Goal: Transaction & Acquisition: Download file/media

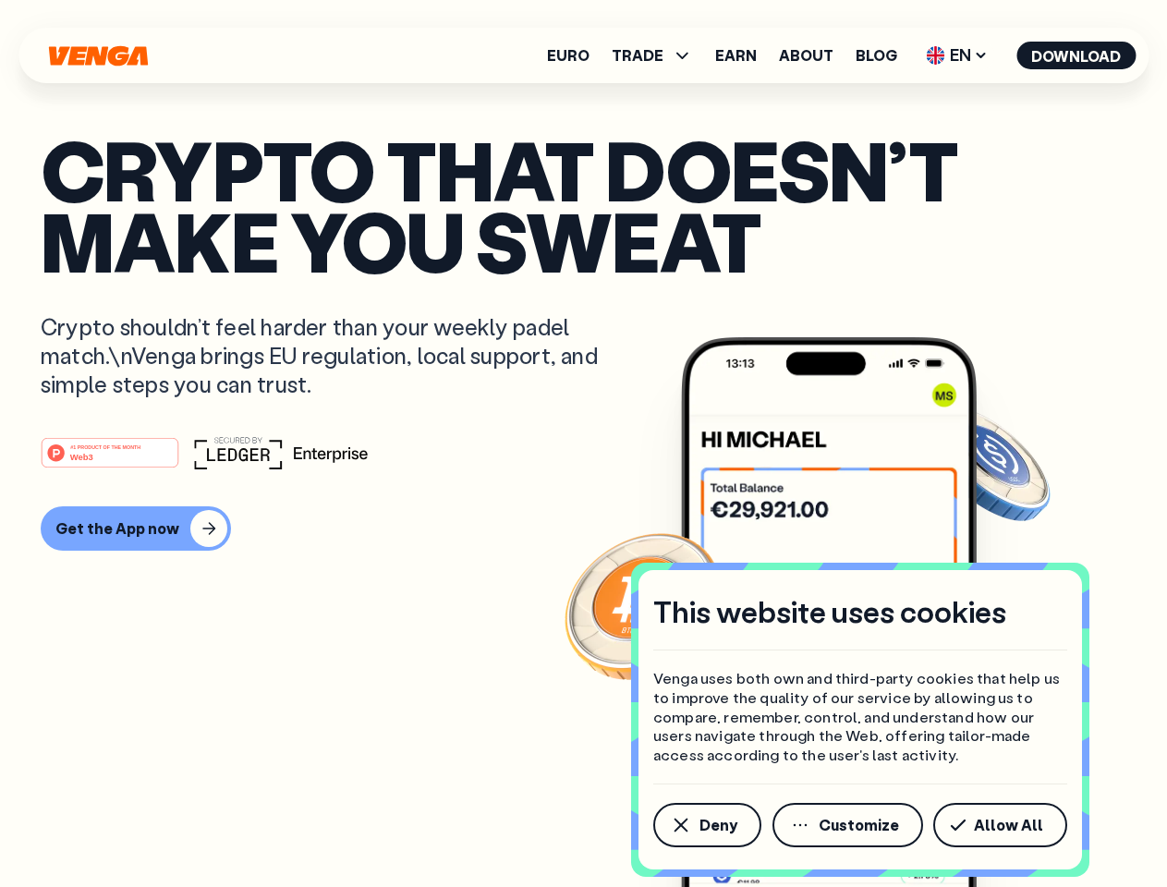
click at [583, 444] on div "#1 PRODUCT OF THE MONTH Web3" at bounding box center [584, 452] width 1086 height 33
click at [706, 825] on span "Deny" at bounding box center [719, 825] width 38 height 15
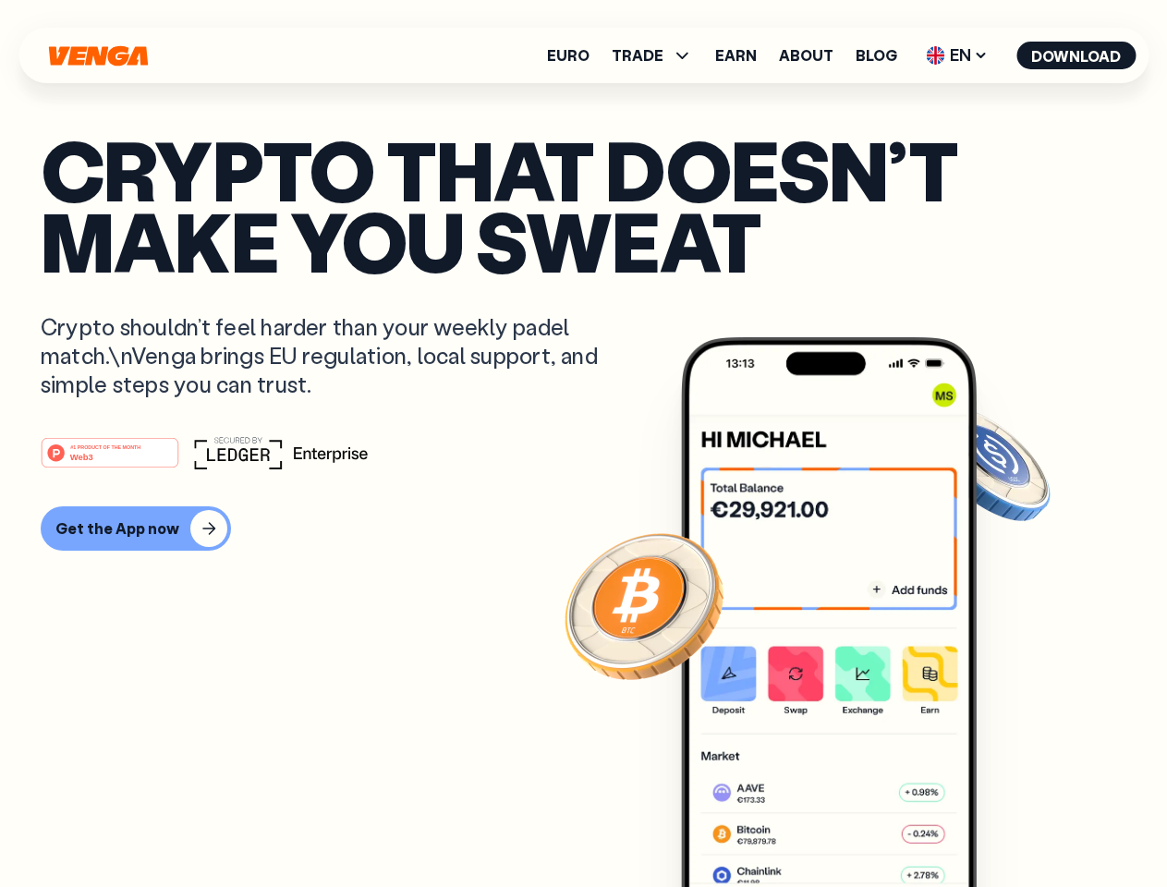
click at [849, 825] on img at bounding box center [829, 646] width 296 height 619
click at [1004, 825] on article "Crypto that doesn’t make you sweat Crypto shouldn’t feel harder than your weekl…" at bounding box center [584, 480] width 1086 height 693
click at [658, 55] on span "TRADE" at bounding box center [638, 55] width 52 height 15
click at [958, 55] on span "EN" at bounding box center [957, 56] width 75 height 30
click at [1077, 55] on button "Download" at bounding box center [1076, 56] width 119 height 28
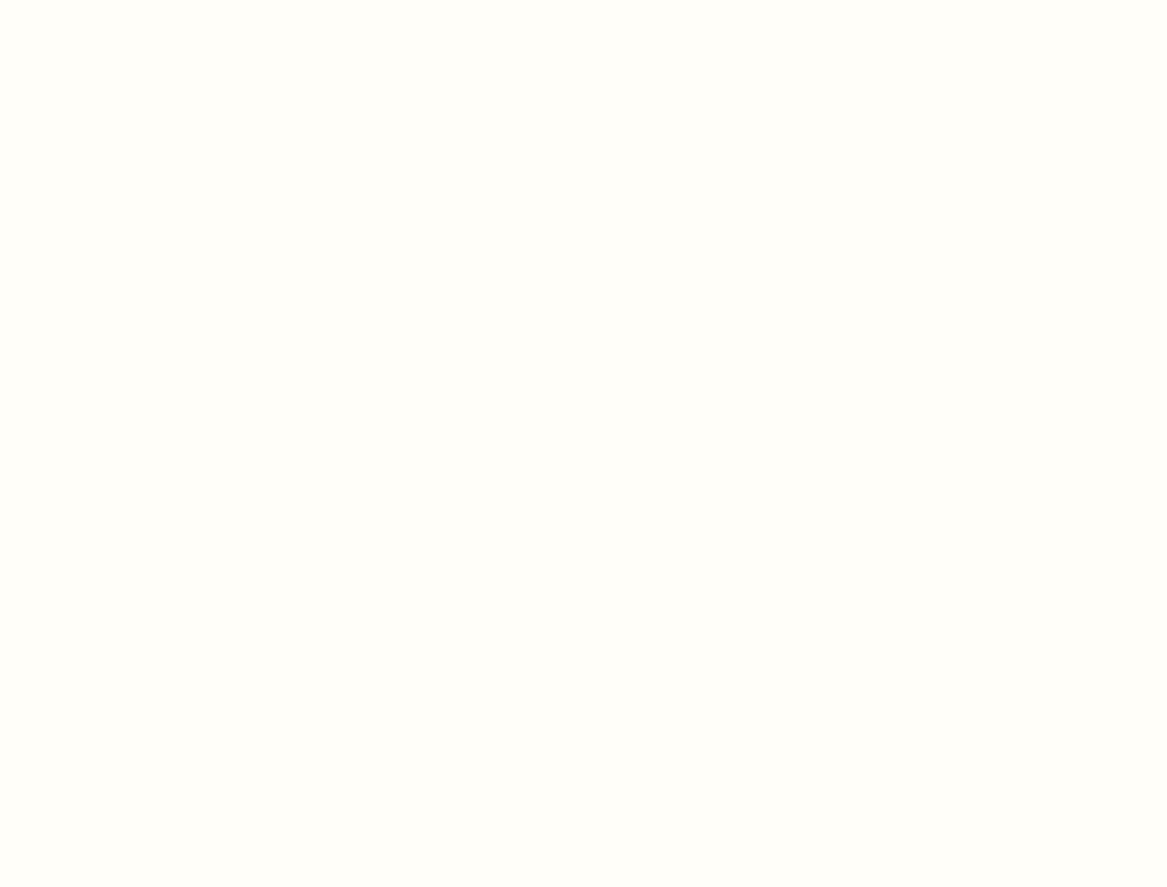
click at [583, 0] on html "This website uses cookies Venga uses both own and third-party cookies that help…" at bounding box center [583, 0] width 1167 height 0
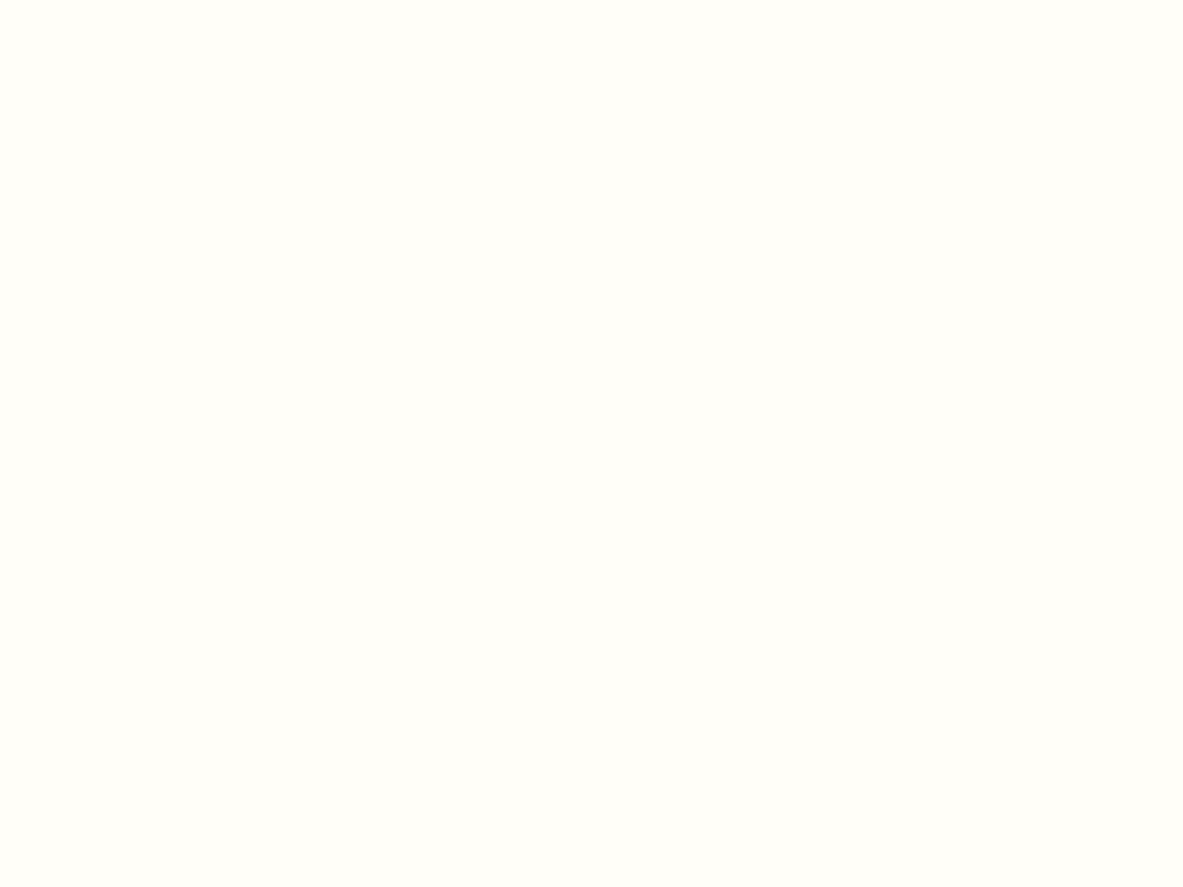
click at [133, 0] on html "This website uses cookies Venga uses both own and third-party cookies that help…" at bounding box center [591, 0] width 1183 height 0
click at [113, 0] on html "This website uses cookies Venga uses both own and third-party cookies that help…" at bounding box center [591, 0] width 1183 height 0
